Goal: Information Seeking & Learning: Learn about a topic

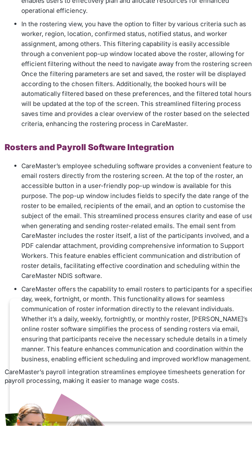
scroll to position [454, 0]
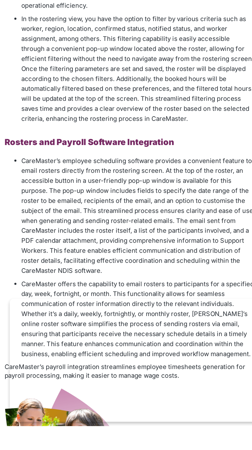
click at [242, 388] on li "CareMaster offers the capability to email rosters to participants for a specifi…" at bounding box center [172, 383] width 144 height 49
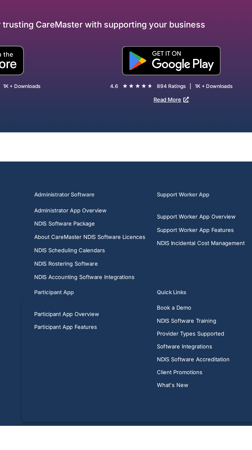
scroll to position [1200, 0]
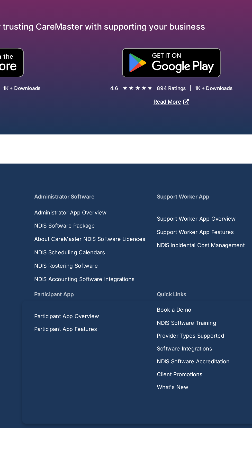
click at [138, 315] on span "Administrator App Overview" at bounding box center [122, 316] width 45 height 4
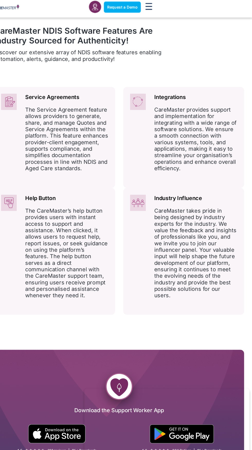
scroll to position [226, 0]
